Goal: Check status: Check status

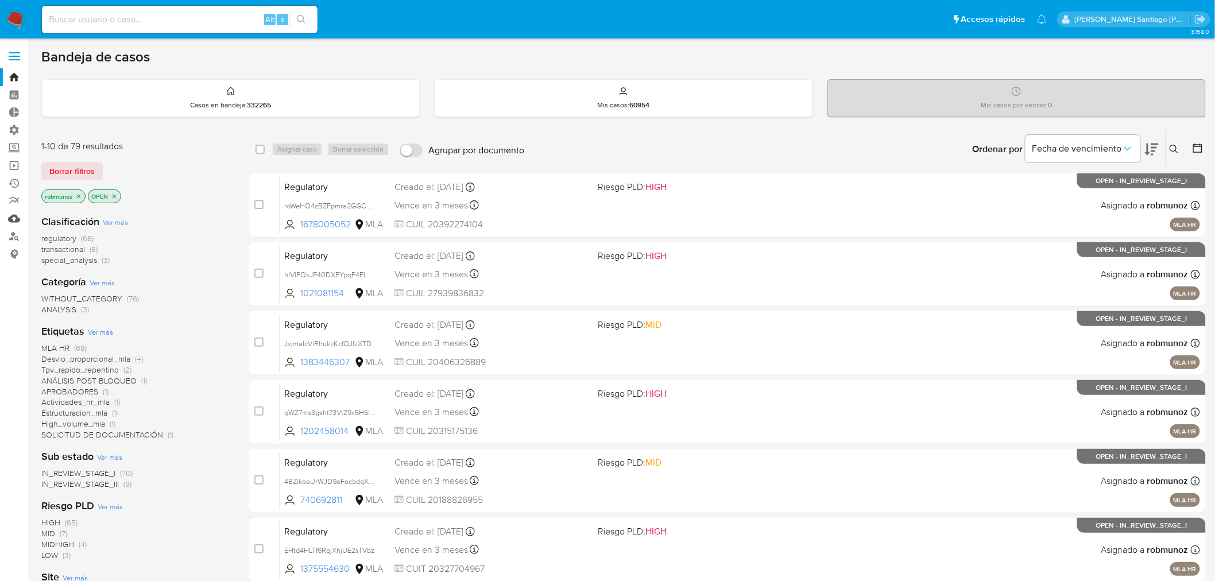
click at [10, 219] on link "Mulan" at bounding box center [68, 218] width 137 height 18
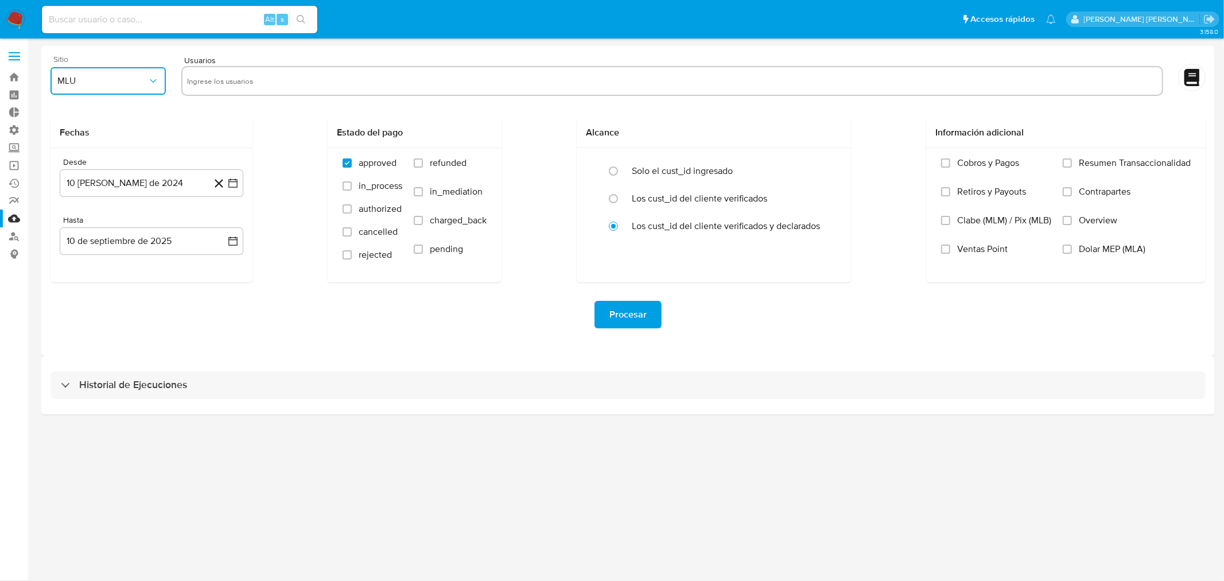
click at [148, 81] on icon "button" at bounding box center [153, 80] width 11 height 11
drag, startPoint x: 137, startPoint y: 118, endPoint x: 156, endPoint y: 110, distance: 21.1
click at [137, 117] on div "MLA" at bounding box center [105, 112] width 95 height 28
drag, startPoint x: 236, startPoint y: 76, endPoint x: 236, endPoint y: 85, distance: 9.2
click at [236, 81] on input "text" at bounding box center [672, 81] width 971 height 18
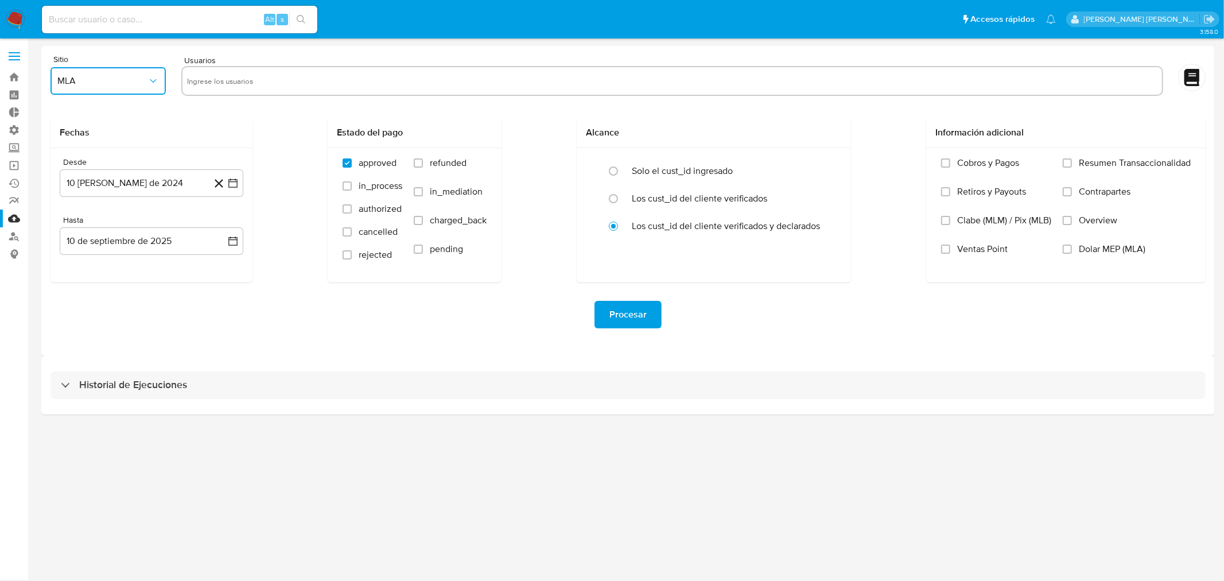
type input "136411468 115190376 518948050"
click at [221, 77] on input "136411468 115190376 518948050" at bounding box center [672, 81] width 971 height 18
type input "136411468 115190376 518948050"
click at [219, 86] on input "136411468 115190376 518948050" at bounding box center [672, 81] width 971 height 18
click at [234, 86] on input "text" at bounding box center [672, 81] width 971 height 18
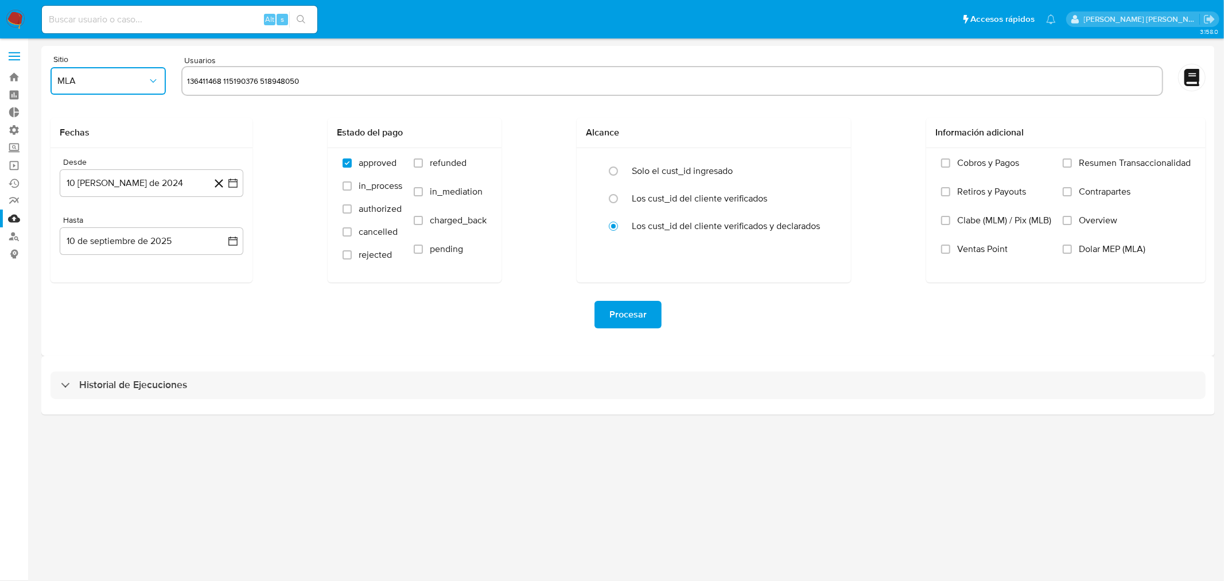
drag, startPoint x: 223, startPoint y: 80, endPoint x: 527, endPoint y: 79, distance: 304.2
click at [527, 79] on input "136411468 115190376 518948050" at bounding box center [672, 81] width 971 height 18
type input "136411468"
type input "115190376"
type input "518948050"
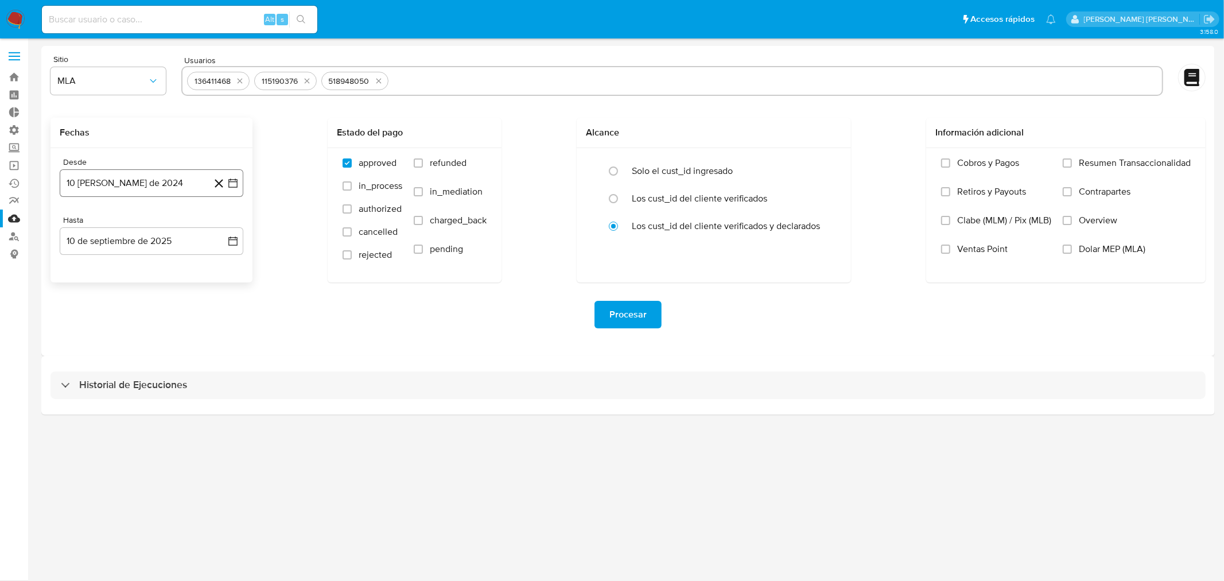
click at [157, 185] on button "10 de agosto de 2024" at bounding box center [152, 183] width 184 height 28
click at [164, 226] on span "agosto 2024" at bounding box center [146, 224] width 52 height 11
click at [219, 232] on div "2024 2024 ene feb mar abr may jun jul ago sep oct nov dic" at bounding box center [150, 297] width 181 height 195
click at [216, 223] on icon "Año siguiente" at bounding box center [221, 225] width 14 height 14
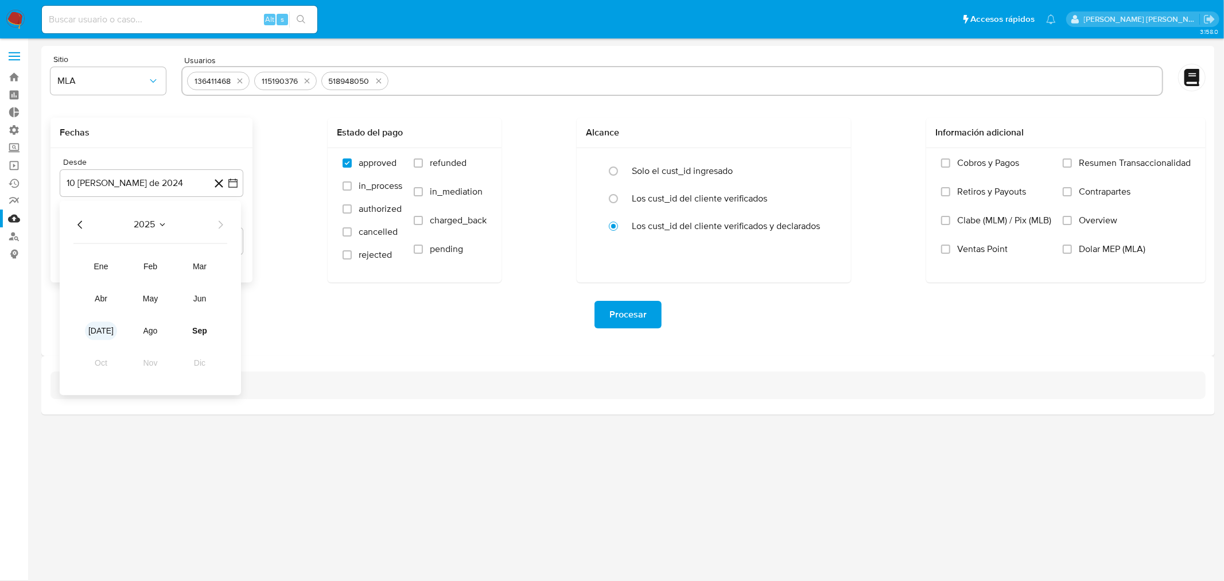
click at [112, 328] on button "jul" at bounding box center [101, 330] width 32 height 18
click at [284, 313] on div "Procesar" at bounding box center [628, 315] width 1155 height 28
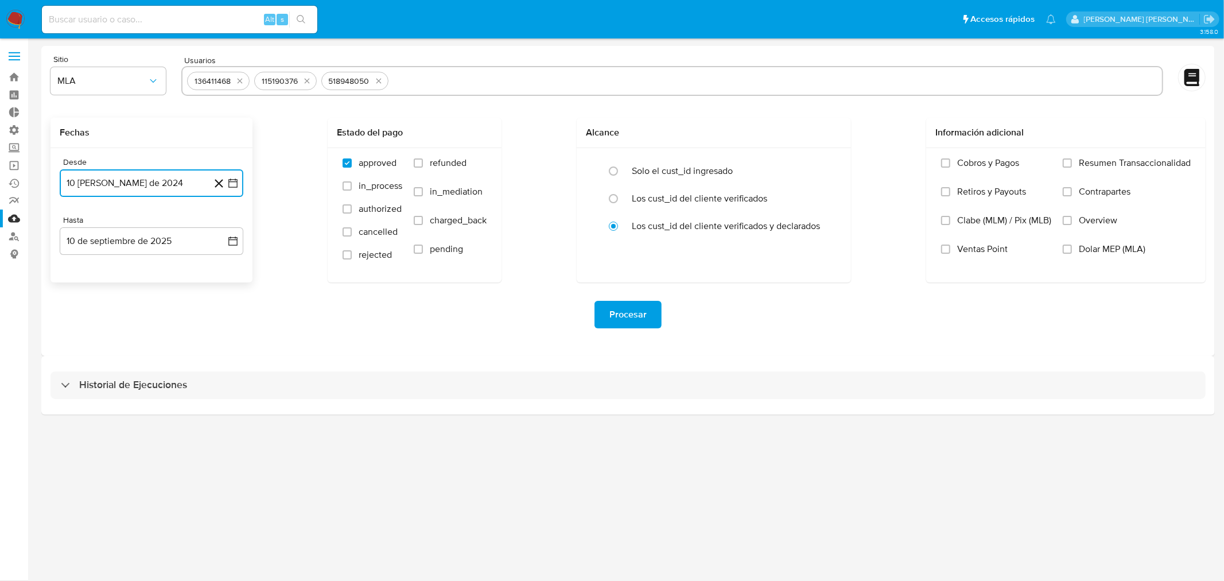
drag, startPoint x: 167, startPoint y: 184, endPoint x: 166, endPoint y: 194, distance: 9.8
click at [166, 185] on button "10 de agosto de 2024" at bounding box center [152, 183] width 184 height 28
click at [169, 220] on span "agosto 2024" at bounding box center [146, 224] width 52 height 11
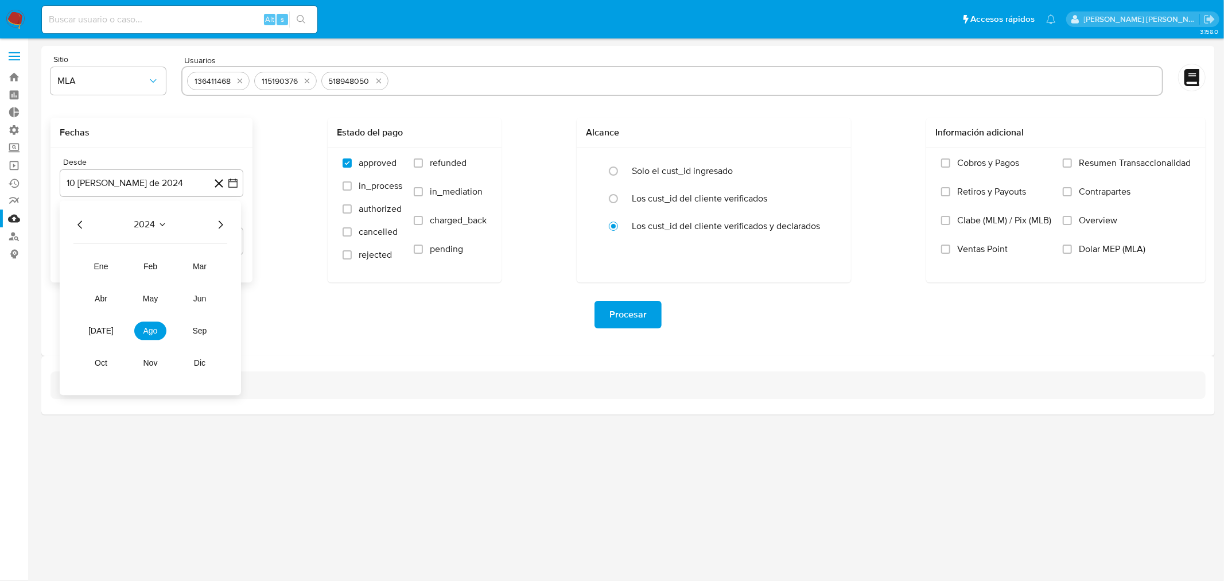
click at [225, 227] on icon "Año siguiente" at bounding box center [221, 225] width 14 height 14
click at [109, 328] on button "jul" at bounding box center [101, 330] width 32 height 18
drag, startPoint x: 111, startPoint y: 263, endPoint x: 115, endPoint y: 254, distance: 10.3
click at [110, 263] on button "1" at bounding box center [105, 267] width 18 height 18
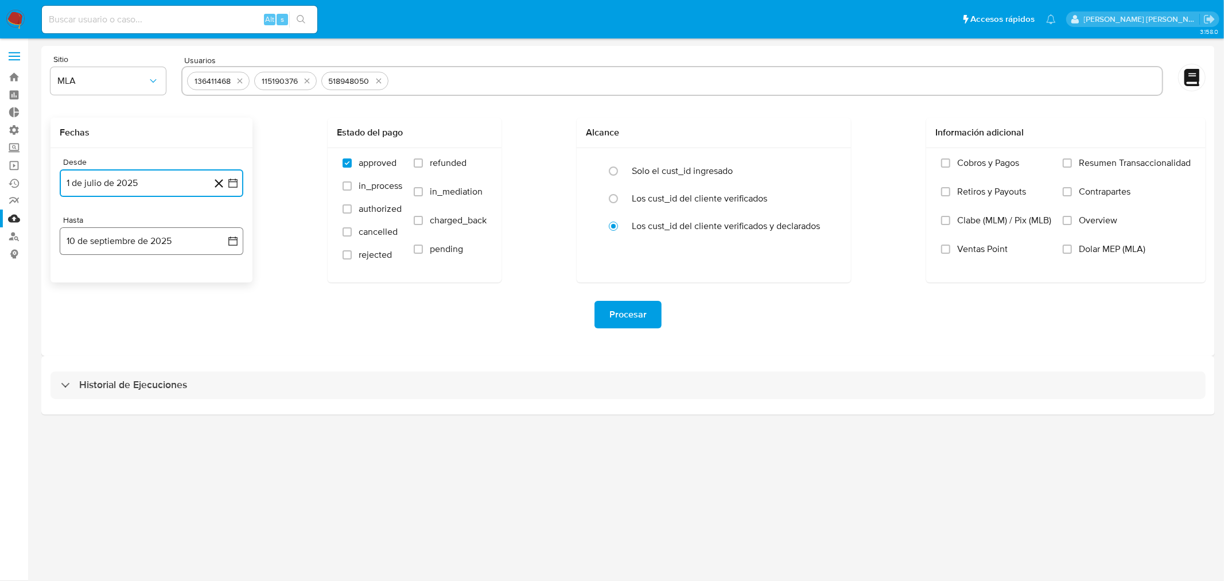
drag, startPoint x: 129, startPoint y: 242, endPoint x: 135, endPoint y: 251, distance: 11.6
click at [129, 242] on button "10 de septiembre de 2025" at bounding box center [152, 241] width 184 height 28
click at [130, 342] on button "10" at bounding box center [128, 348] width 18 height 18
drag, startPoint x: 131, startPoint y: 347, endPoint x: 139, endPoint y: 347, distance: 8.1
click at [131, 347] on button "10" at bounding box center [128, 348] width 18 height 18
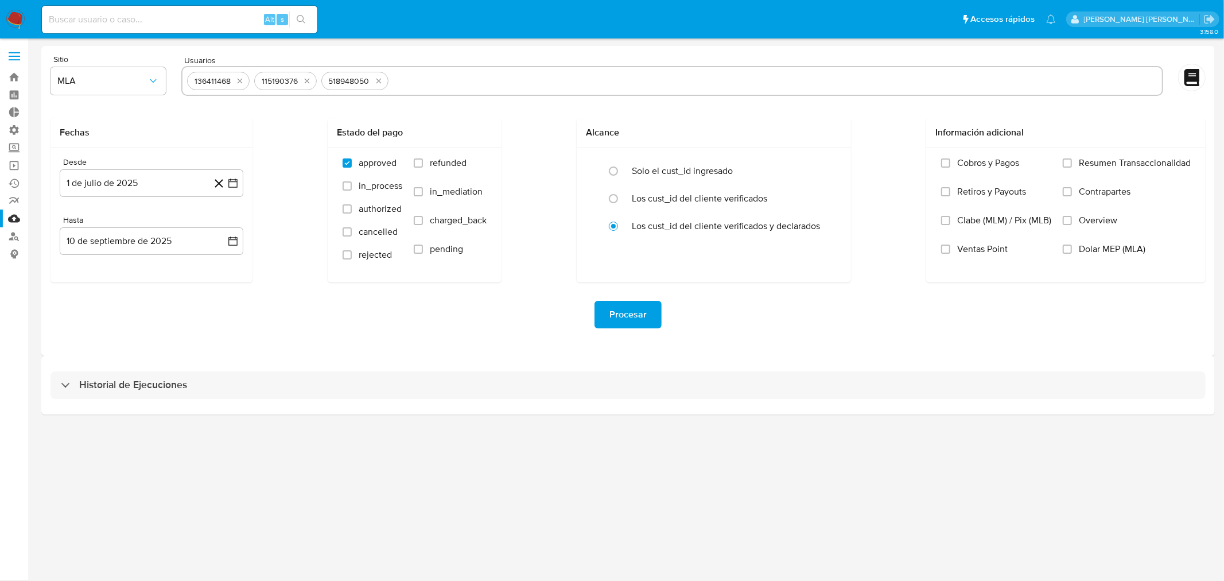
click at [313, 335] on div "Procesar" at bounding box center [628, 314] width 1155 height 64
click at [642, 318] on span "Procesar" at bounding box center [628, 314] width 37 height 25
